Goal: Transaction & Acquisition: Purchase product/service

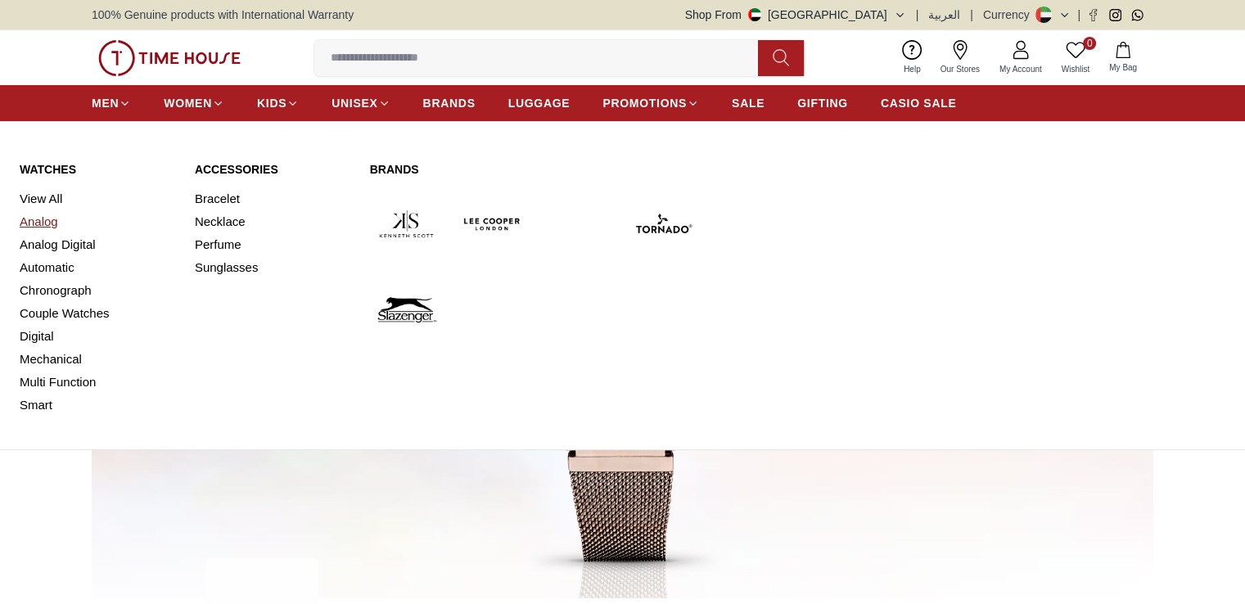
click at [39, 221] on link "Analog" at bounding box center [98, 221] width 156 height 23
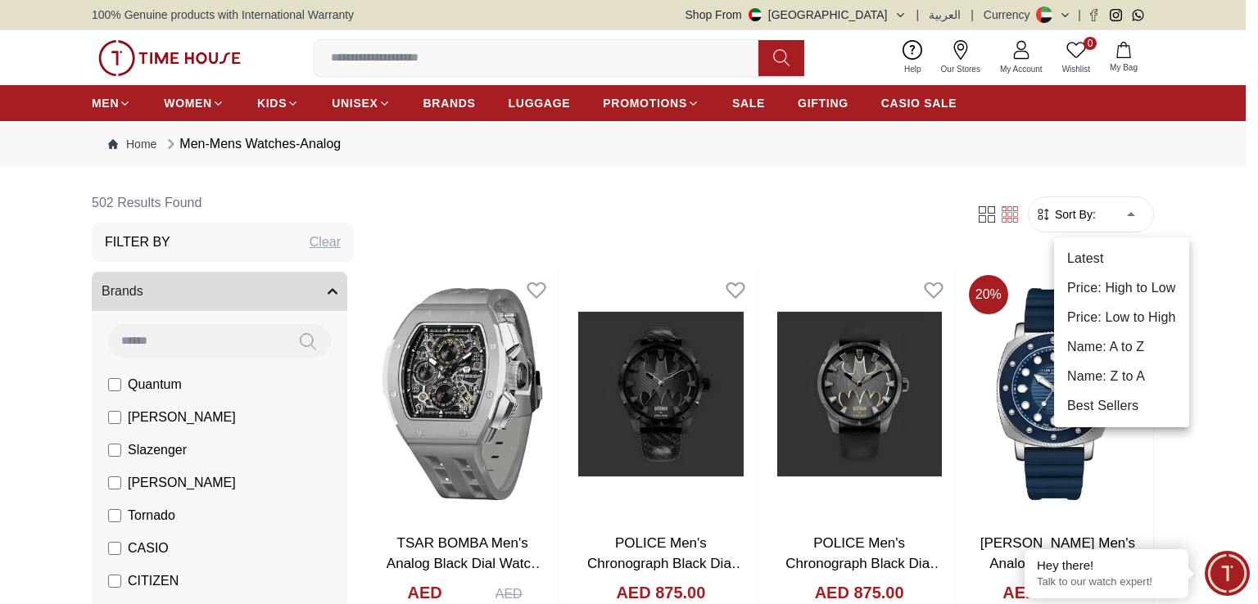
click at [1117, 319] on li "Price: Low to High" at bounding box center [1121, 317] width 135 height 29
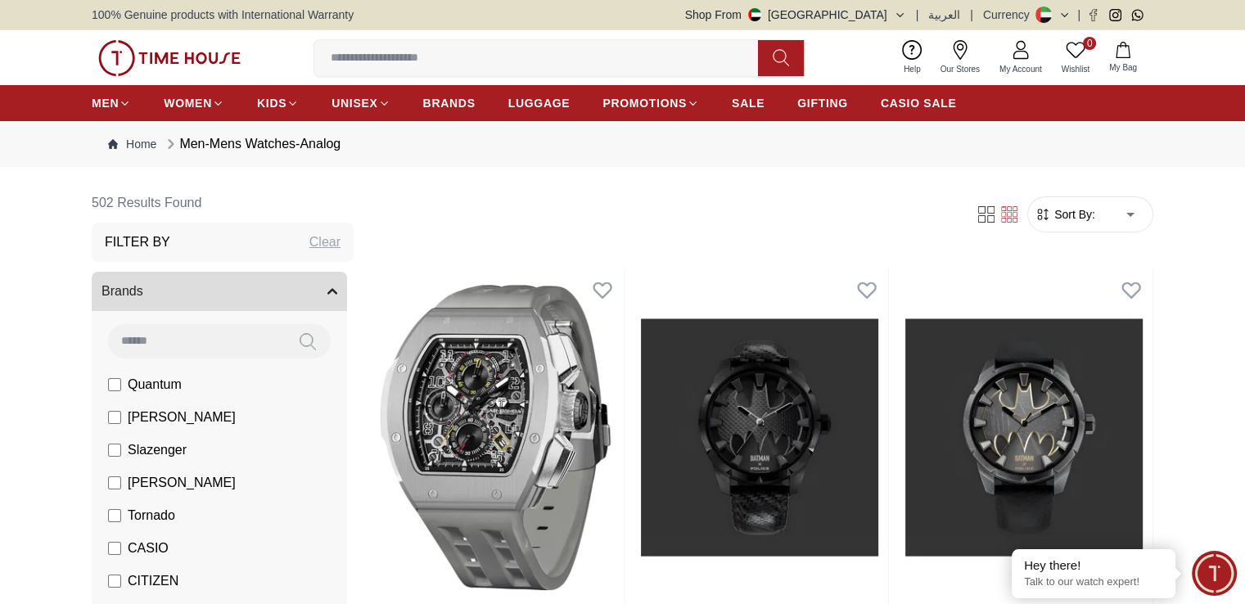
type input "*"
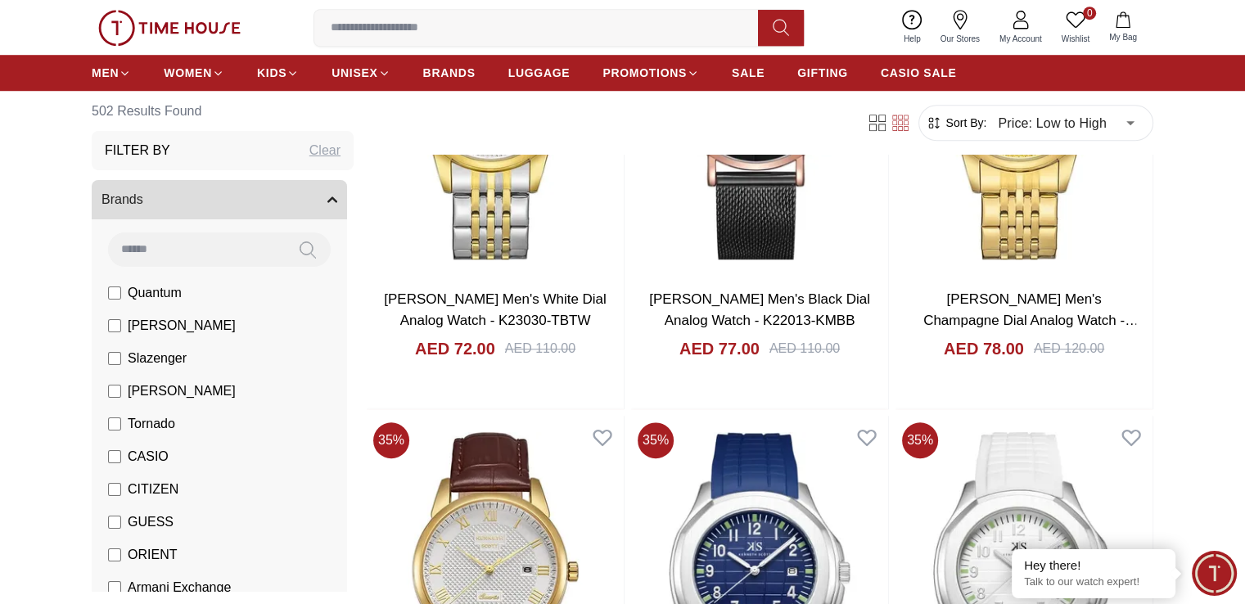
scroll to position [1376, 0]
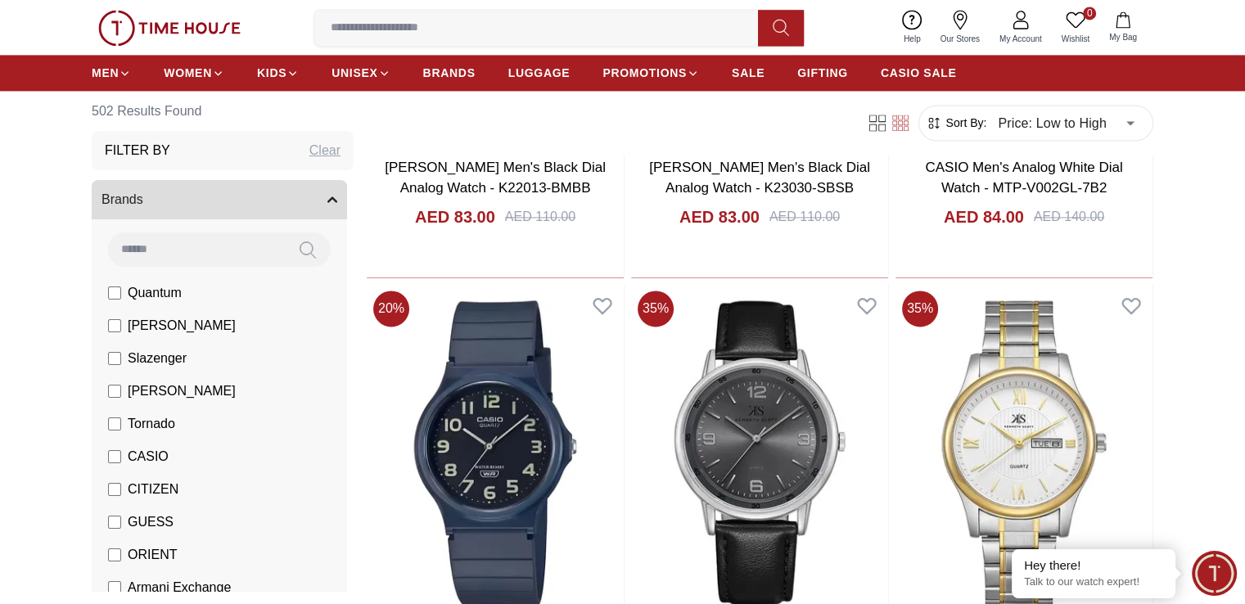
scroll to position [2480, 0]
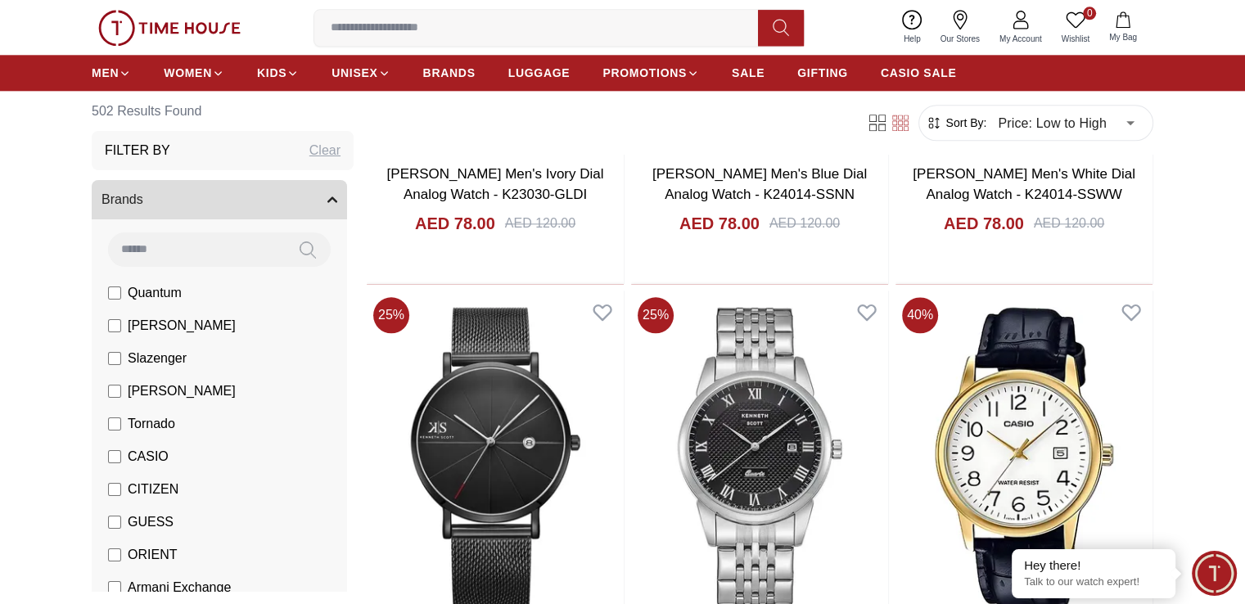
scroll to position [1859, 0]
